Goal: Task Accomplishment & Management: Manage account settings

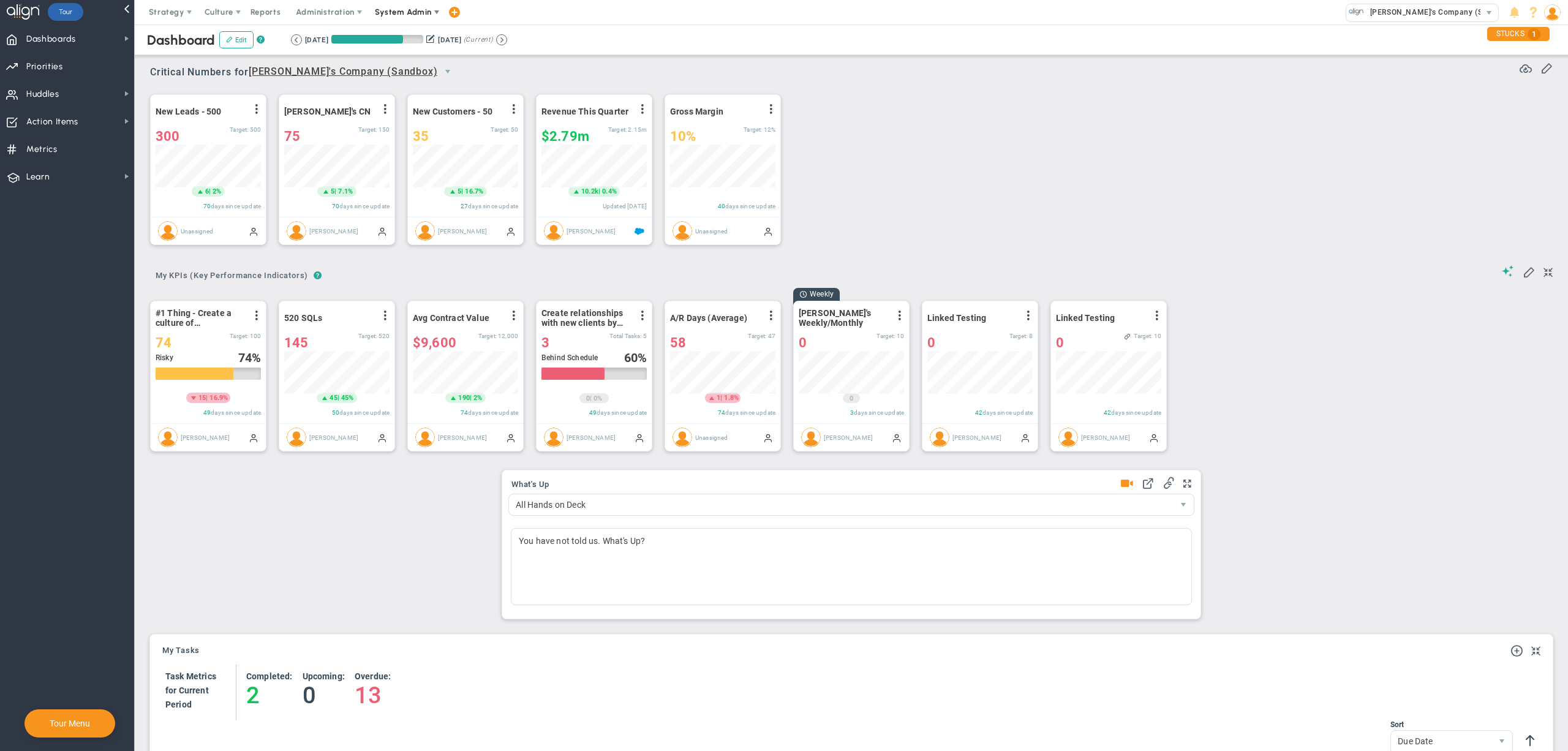
click at [394, 11] on span "System Admin" at bounding box center [403, 12] width 57 height 9
click at [432, 64] on span "Companies Overview" at bounding box center [439, 61] width 147 height 24
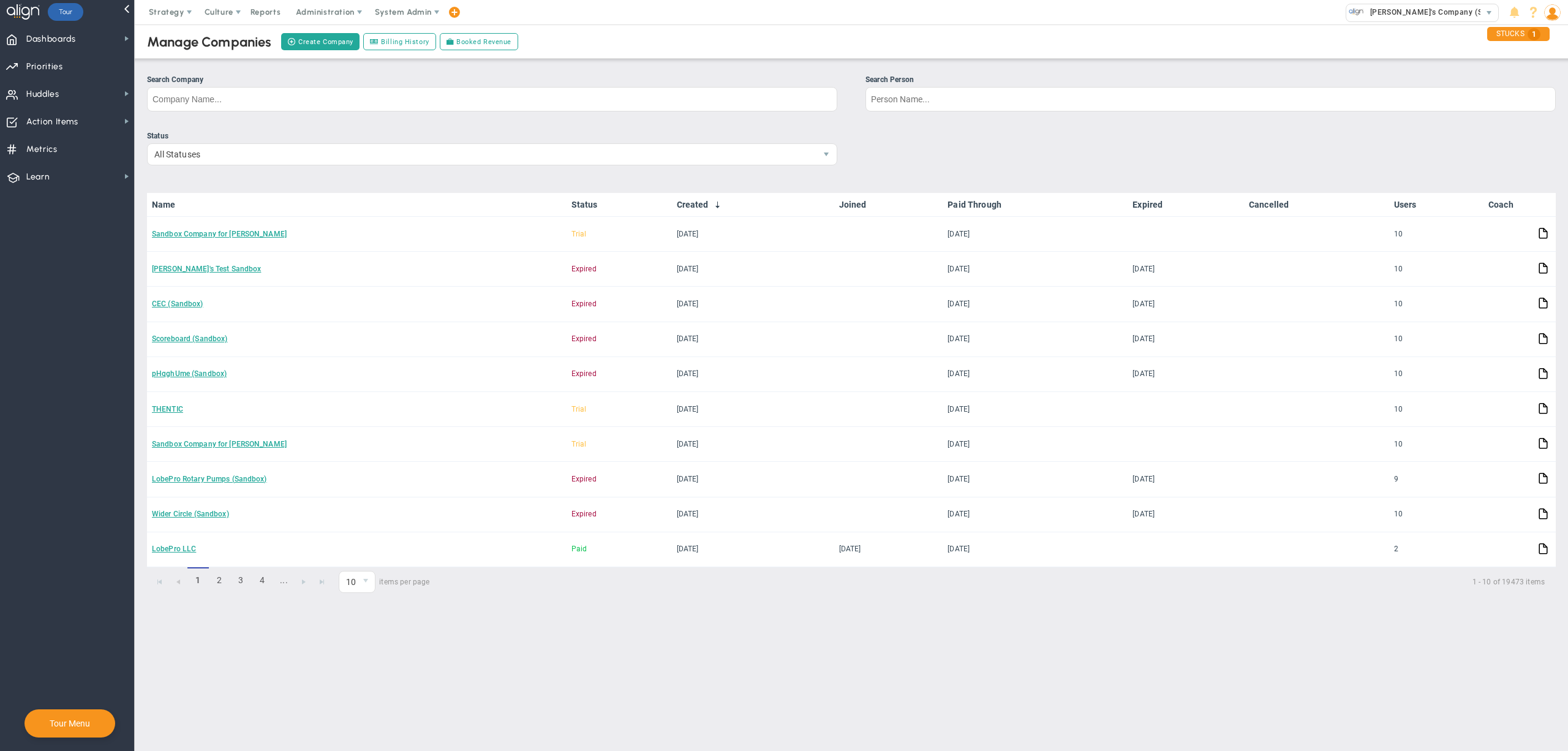
click at [859, 32] on div "Manage Companies Create Company Billing History Booked Revenue" at bounding box center [851, 41] width 1458 height 34
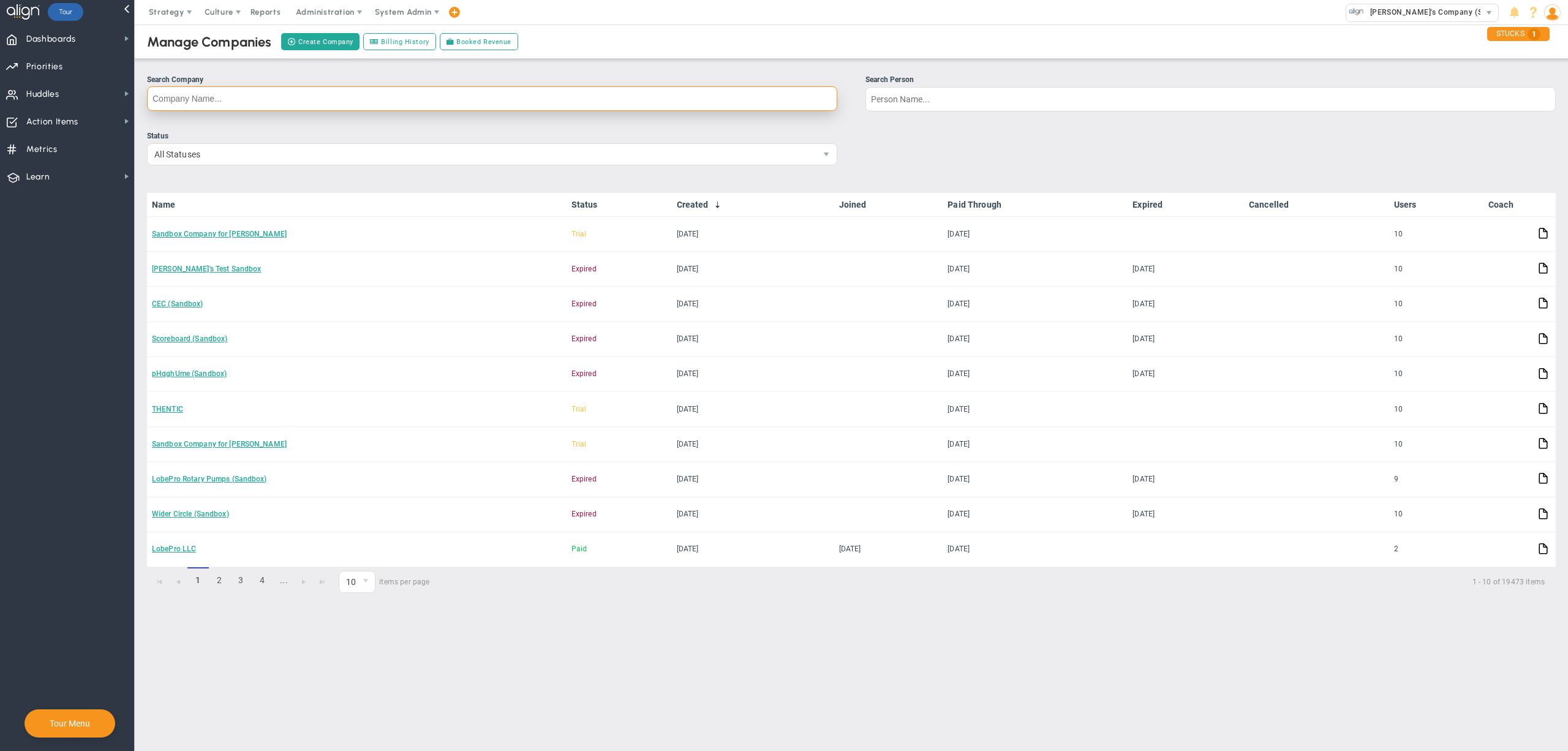
click at [471, 107] on input "Search Company" at bounding box center [492, 99] width 690 height 24
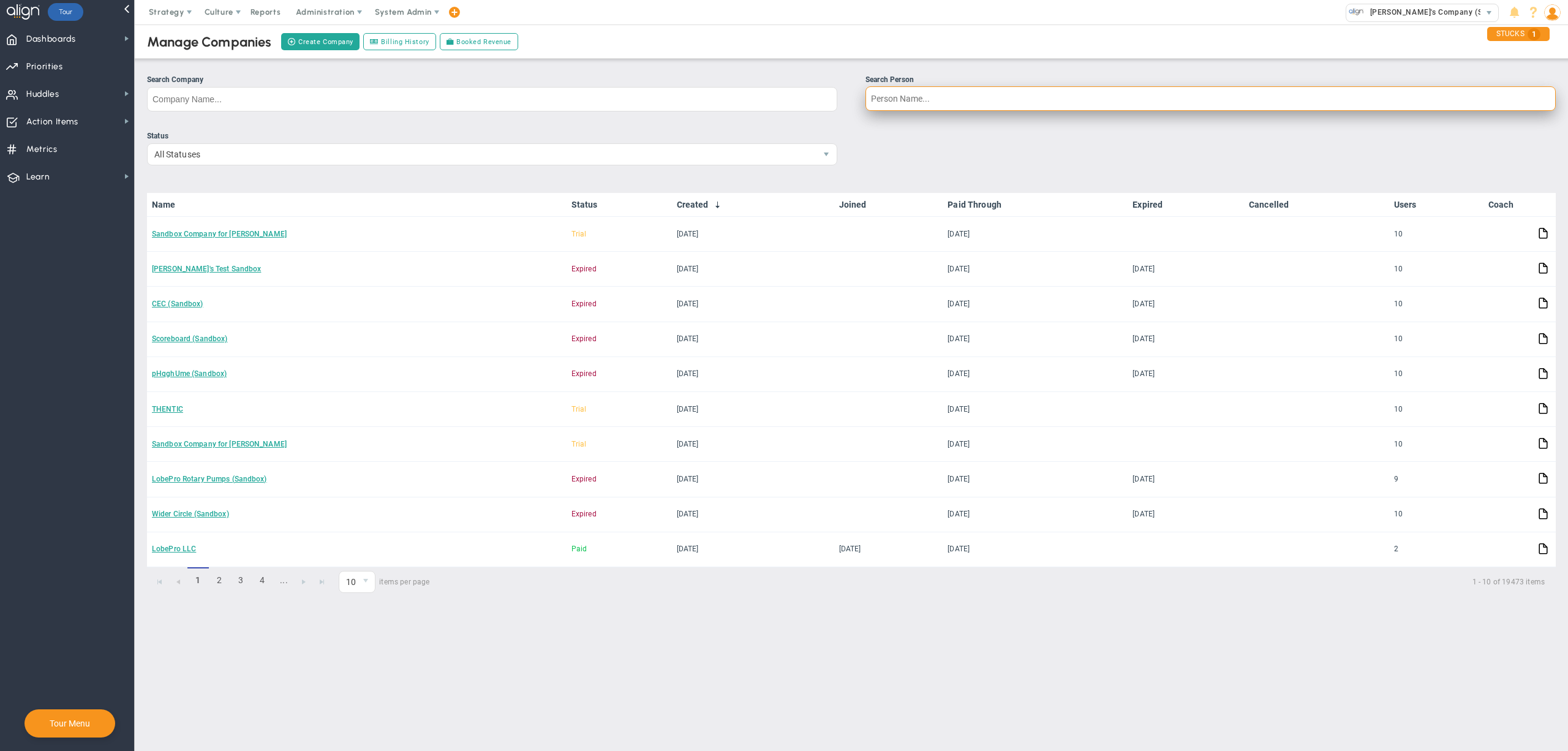
click at [934, 108] on input "Search Person" at bounding box center [1211, 99] width 690 height 24
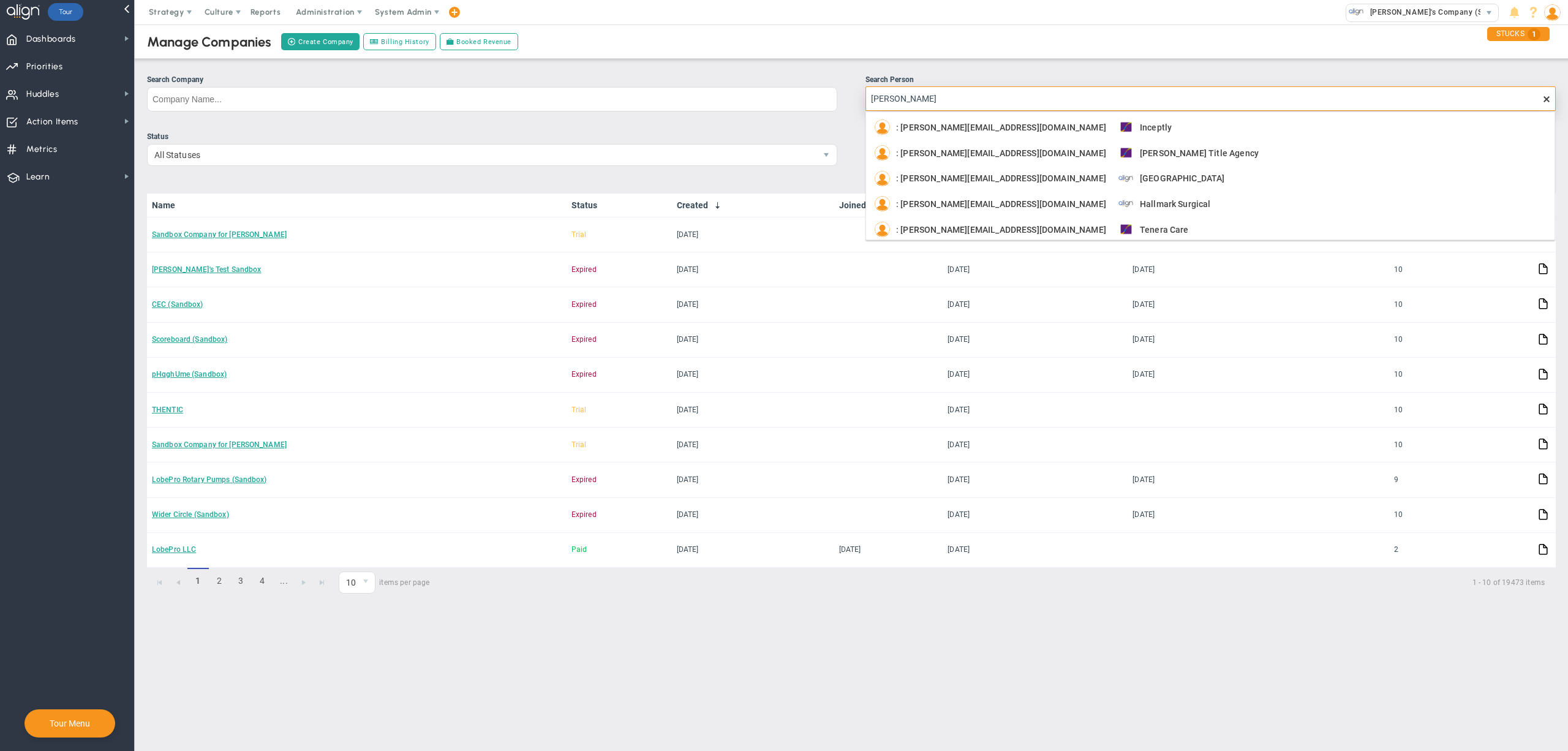
type input "Steve Duvall"
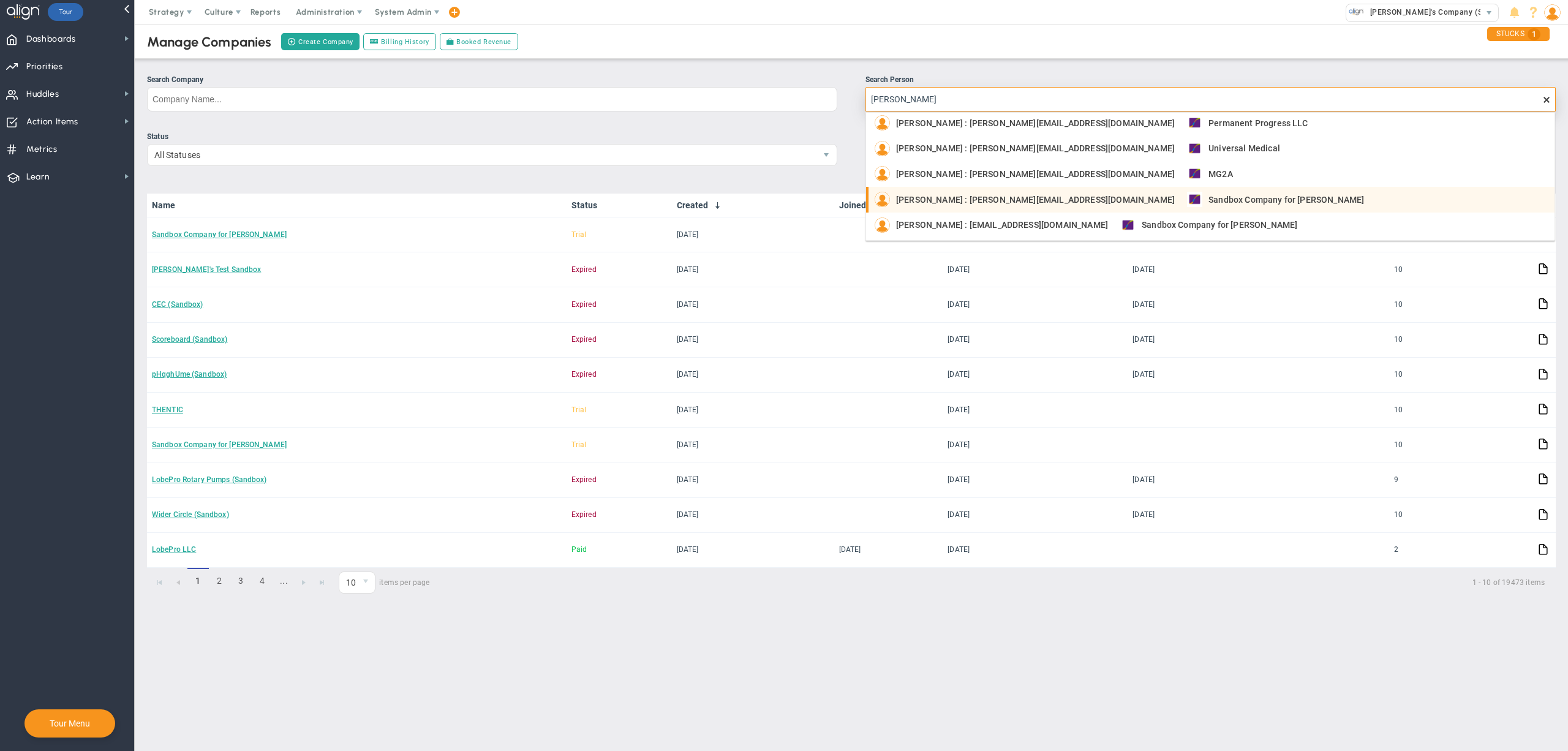
click at [1209, 201] on span "Sandbox Company for Steve DuVall" at bounding box center [1286, 199] width 155 height 9
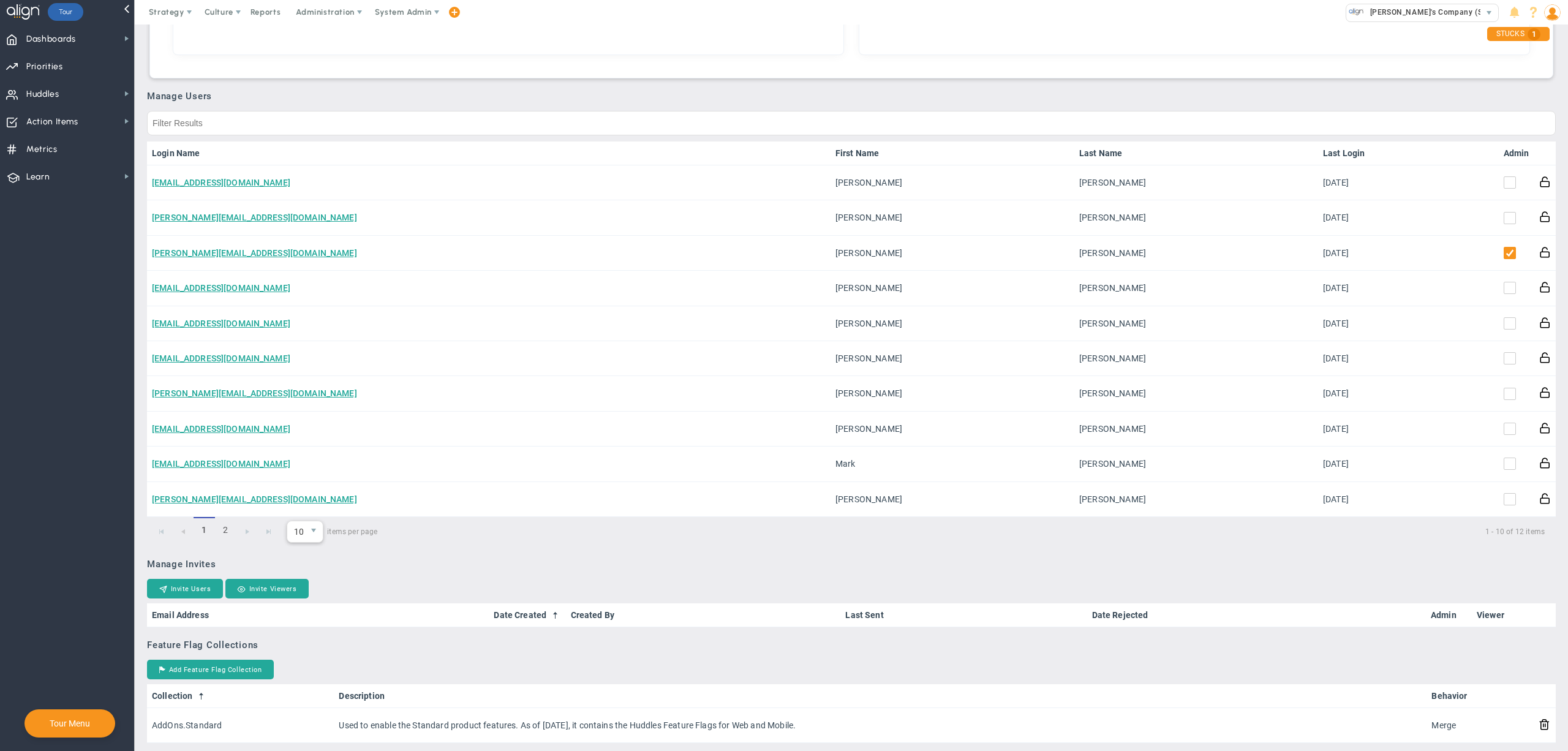
click at [300, 542] on span "10" at bounding box center [296, 532] width 18 height 21
click at [304, 579] on li "20" at bounding box center [305, 586] width 35 height 26
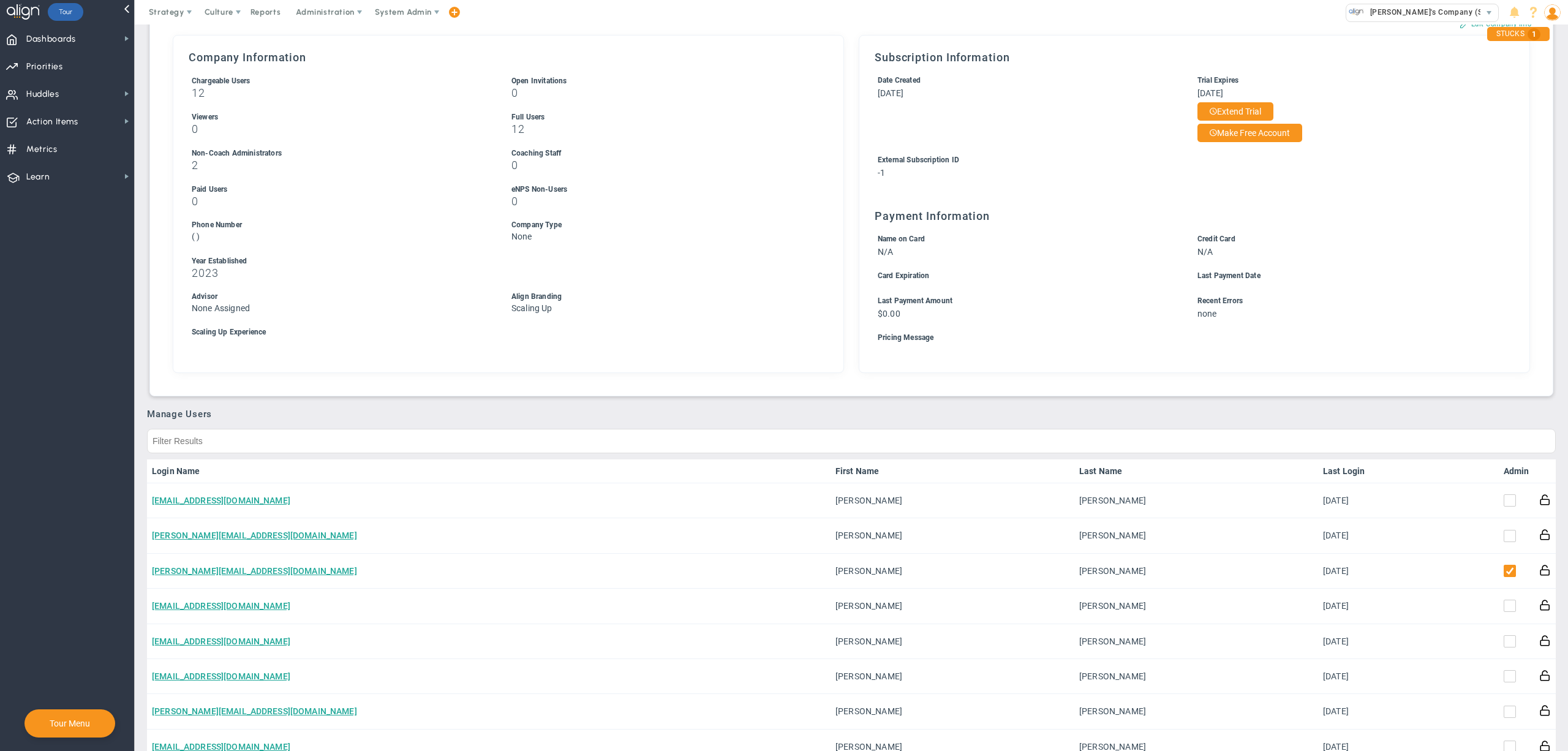
scroll to position [226, 0]
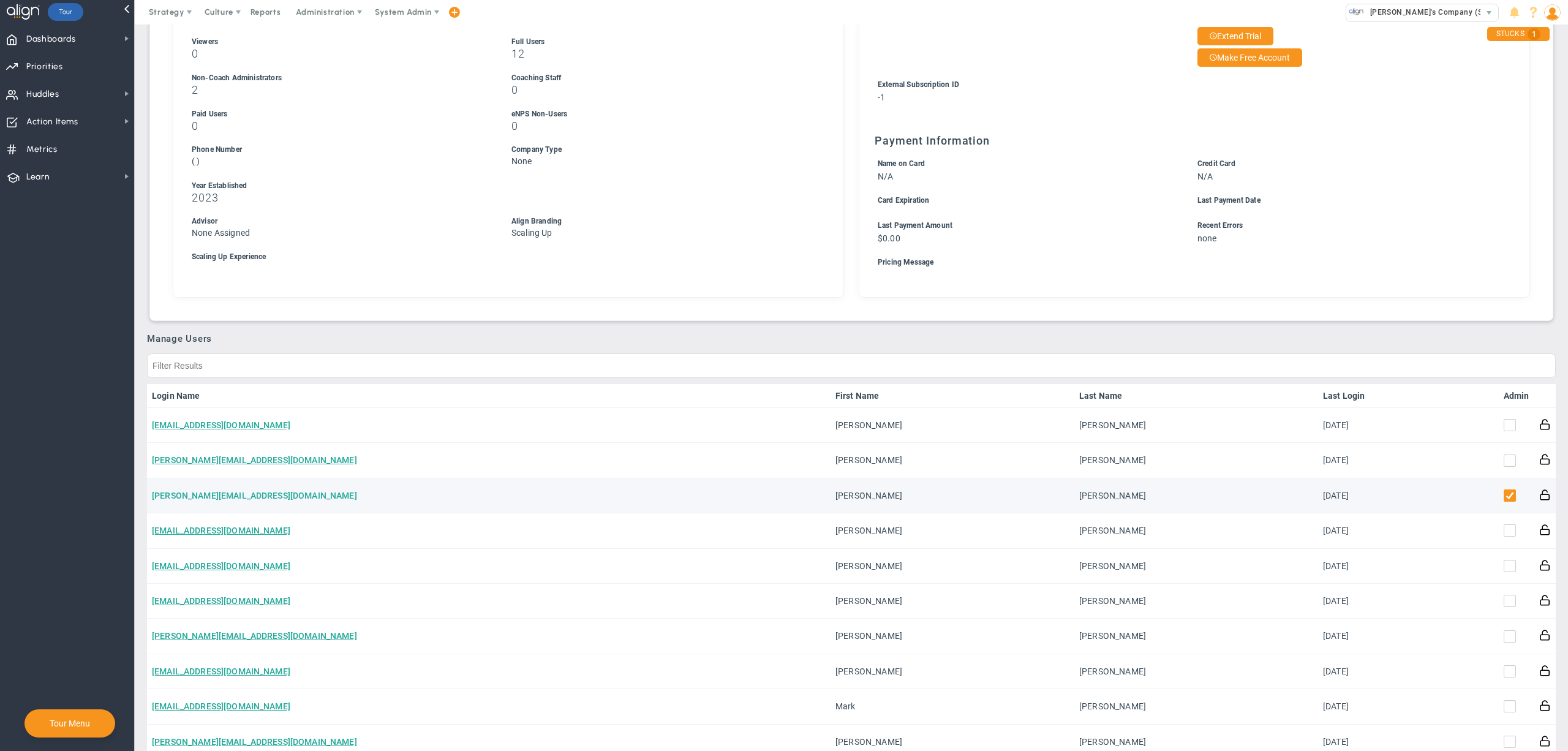
click at [191, 495] on link "jane.wilson13150@testco.com" at bounding box center [255, 496] width 205 height 10
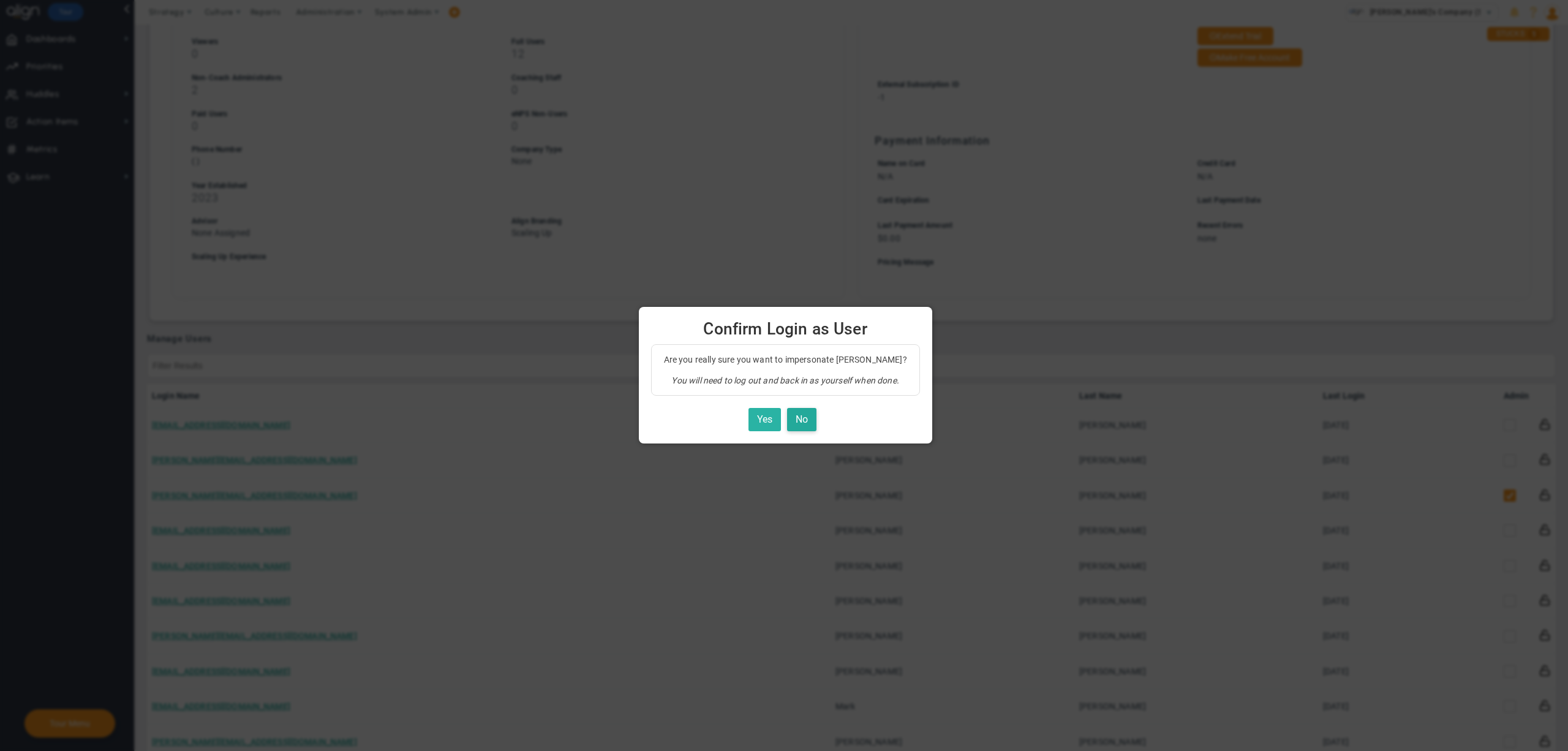
click at [770, 414] on button "Yes" at bounding box center [764, 419] width 32 height 24
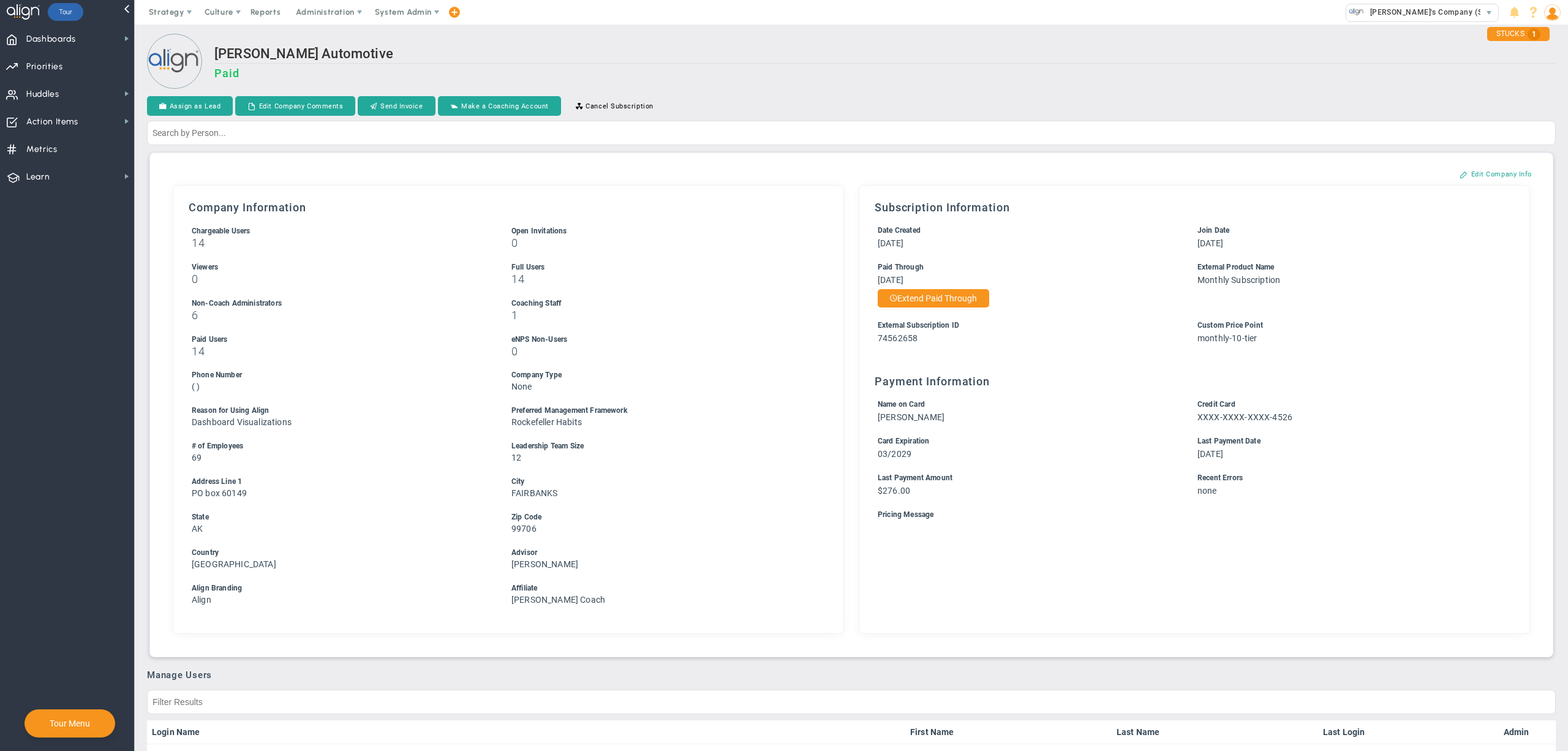
click at [845, 60] on h2 "[PERSON_NAME] Automotive" at bounding box center [885, 55] width 1341 height 18
click at [978, 61] on h2 "[PERSON_NAME] Automotive" at bounding box center [885, 55] width 1341 height 18
click at [948, 59] on h2 "[PERSON_NAME] Automotive" at bounding box center [885, 55] width 1341 height 18
click at [734, 35] on div "[PERSON_NAME] Automotive Paid" at bounding box center [852, 62] width 1409 height 57
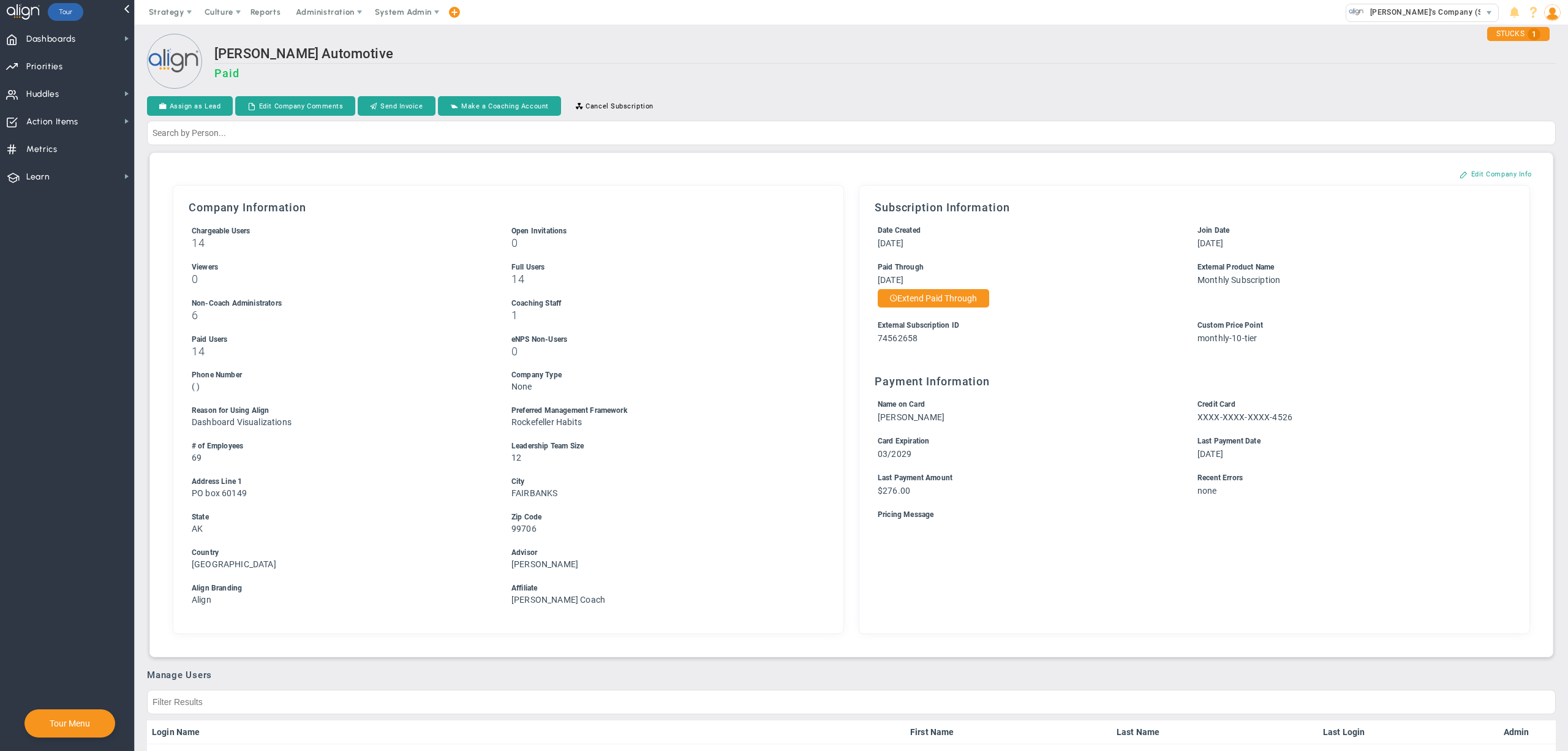
click at [773, 52] on h2 "[PERSON_NAME] Automotive" at bounding box center [885, 55] width 1341 height 18
